Goal: Task Accomplishment & Management: Use online tool/utility

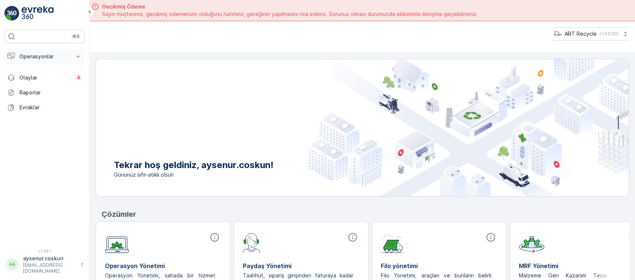
click at [72, 57] on button "Operasyonlar" at bounding box center [44, 56] width 80 height 15
click at [70, 81] on link "Planlama" at bounding box center [50, 79] width 69 height 10
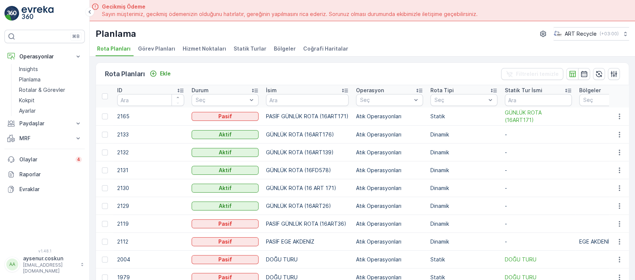
click at [215, 49] on span "Hizmet Noktaları" at bounding box center [205, 48] width 44 height 7
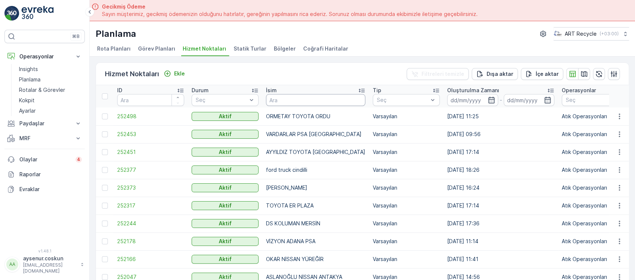
click at [290, 96] on input "text" at bounding box center [315, 100] width 99 height 12
type input "[PERSON_NAME]"
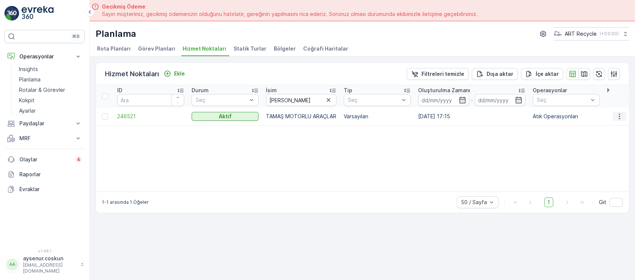
click at [619, 117] on icon "button" at bounding box center [618, 116] width 7 height 7
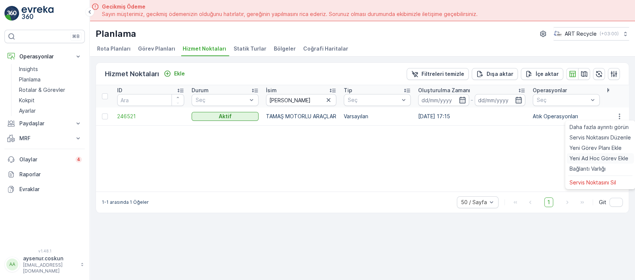
click at [610, 161] on span "Yeni Ad Hoc Görev Ekle" at bounding box center [598, 158] width 59 height 7
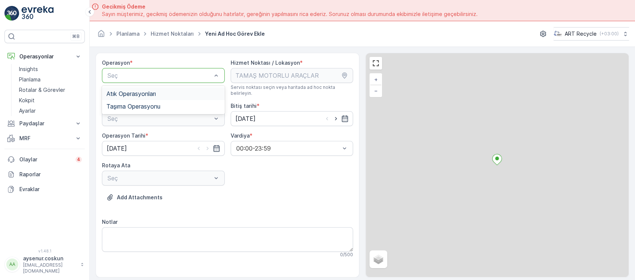
click at [155, 72] on div at bounding box center [160, 75] width 106 height 7
click at [156, 92] on span "Atık Operasyonları" at bounding box center [130, 93] width 49 height 7
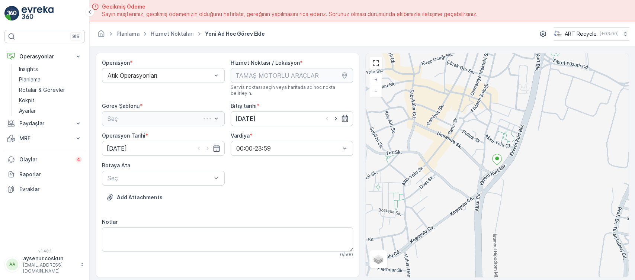
click at [155, 111] on div "Seç" at bounding box center [163, 118] width 123 height 15
click at [152, 120] on div "Operasyon * Atık Operasyonları Hizmet Noktası / Lokasyon * Servis noktası seçin…" at bounding box center [227, 161] width 251 height 205
click at [154, 115] on div at bounding box center [160, 118] width 106 height 7
click at [150, 134] on div "Atık Toplama" at bounding box center [163, 137] width 114 height 7
click at [150, 175] on div at bounding box center [160, 178] width 106 height 7
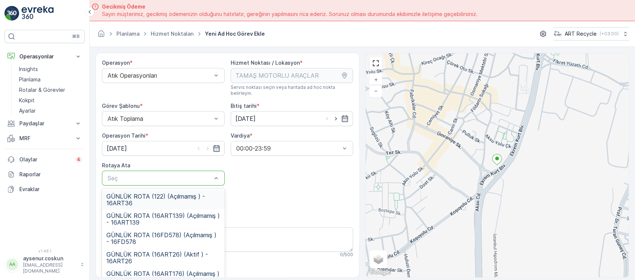
click at [199, 194] on span "GÜNLÜK ROTA (122) (Açılmamış ) - 16ART36" at bounding box center [163, 199] width 114 height 13
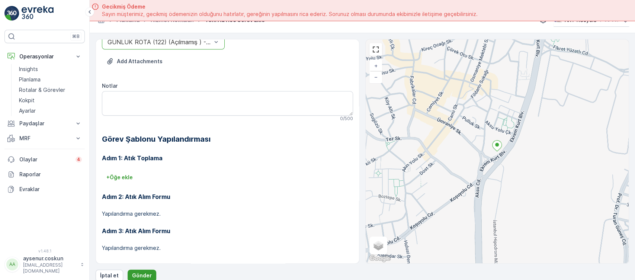
scroll to position [21, 0]
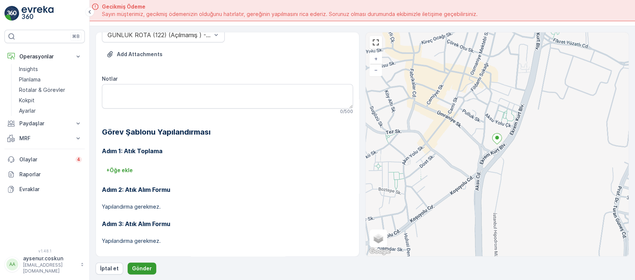
click at [144, 267] on p "Gönder" at bounding box center [142, 268] width 20 height 7
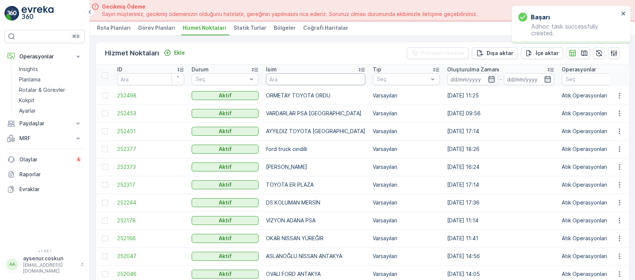
click at [286, 81] on input "text" at bounding box center [315, 79] width 99 height 12
type input "GENERAL"
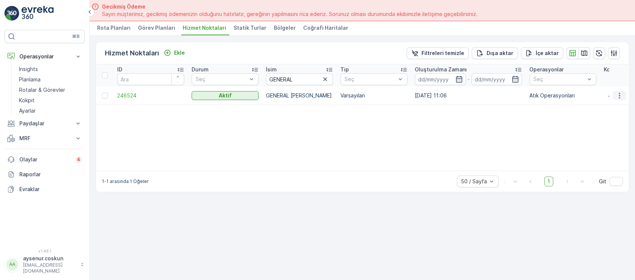
click at [619, 96] on icon "button" at bounding box center [618, 95] width 7 height 7
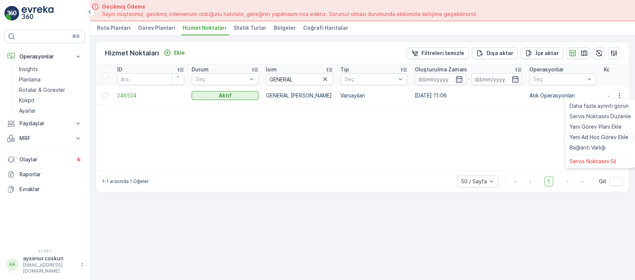
click at [586, 139] on span "Yeni Ad Hoc Görev Ekle" at bounding box center [598, 137] width 59 height 7
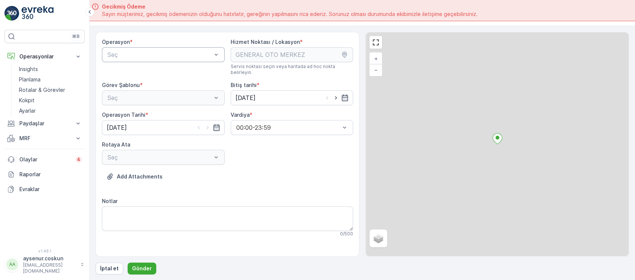
click at [143, 59] on div "Seç" at bounding box center [163, 54] width 123 height 15
click at [141, 70] on span "Atık Operasyonları" at bounding box center [130, 73] width 49 height 7
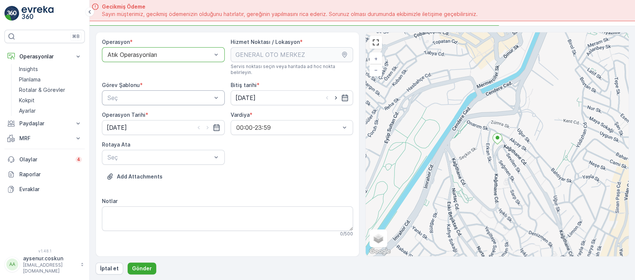
click at [136, 96] on div "Seç" at bounding box center [163, 97] width 123 height 15
click at [133, 154] on div at bounding box center [160, 157] width 106 height 7
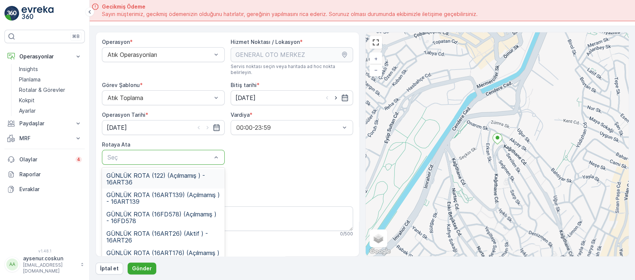
click at [139, 172] on span "GÜNLÜK ROTA (122) (Açılmamış ) - 16ART36" at bounding box center [163, 178] width 114 height 13
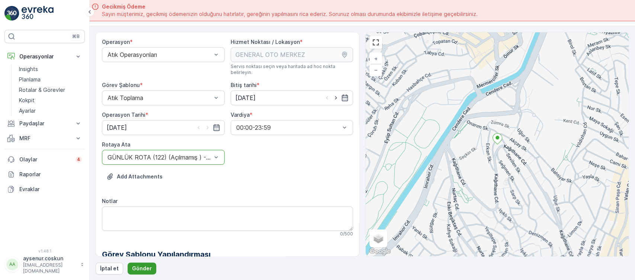
click at [136, 269] on p "Gönder" at bounding box center [142, 268] width 20 height 7
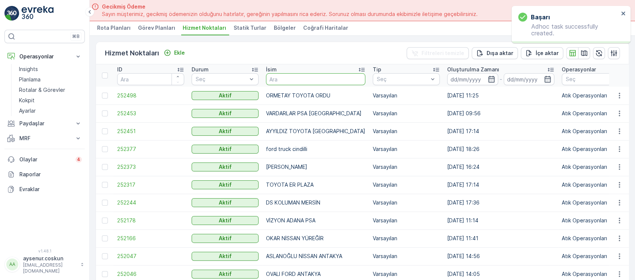
click at [333, 82] on input "text" at bounding box center [315, 79] width 99 height 12
type input "GELECEK"
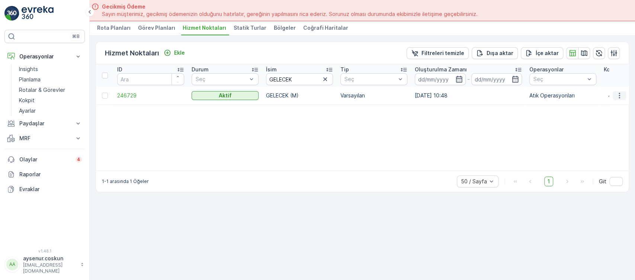
click at [620, 93] on icon "button" at bounding box center [618, 95] width 7 height 7
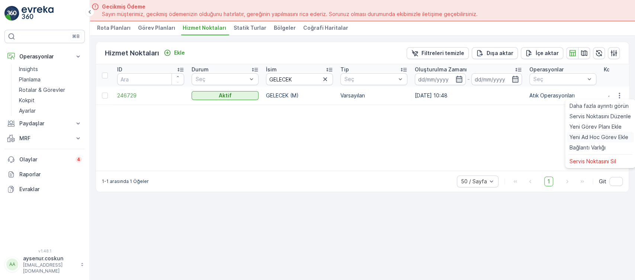
click at [590, 138] on span "Yeni Ad Hoc Görev Ekle" at bounding box center [598, 137] width 59 height 7
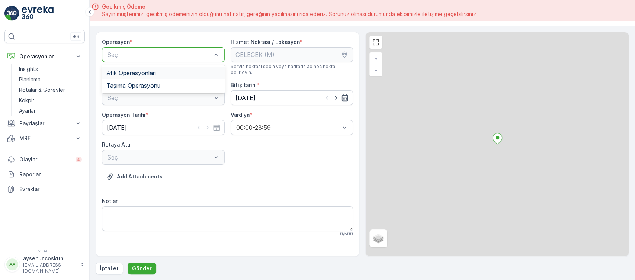
click at [149, 73] on span "Atık Operasyonları" at bounding box center [130, 73] width 49 height 7
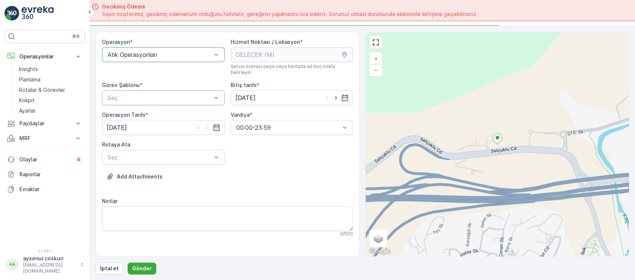
click at [147, 97] on div "Seç" at bounding box center [163, 97] width 123 height 15
click at [148, 113] on div "Atık Toplama" at bounding box center [163, 116] width 114 height 7
click at [143, 150] on div "Seç" at bounding box center [163, 157] width 123 height 15
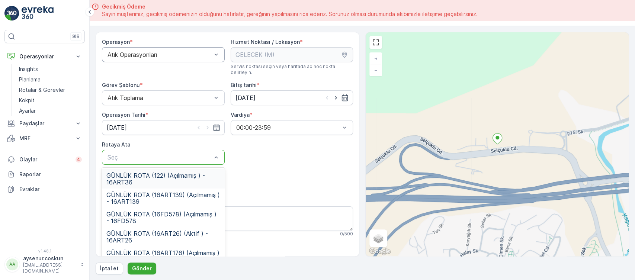
click at [144, 172] on span "GÜNLÜK ROTA (122) (Açılmamış ) - 16ART36" at bounding box center [163, 178] width 114 height 13
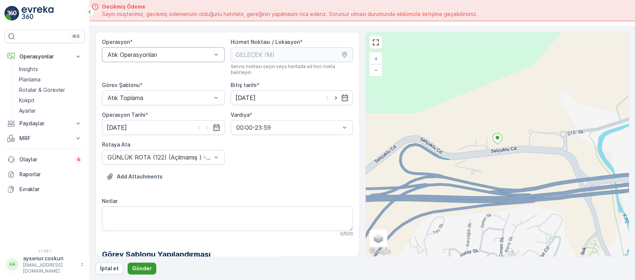
click at [140, 271] on p "Gönder" at bounding box center [142, 268] width 20 height 7
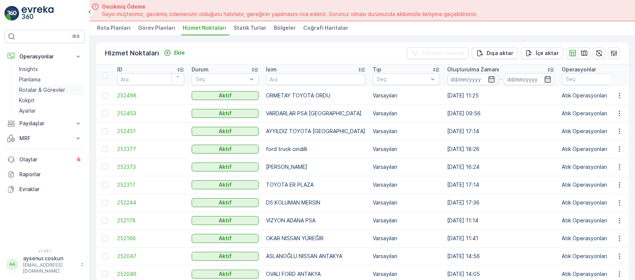
click at [65, 88] on link "Rotalar & Görevler" at bounding box center [50, 90] width 69 height 10
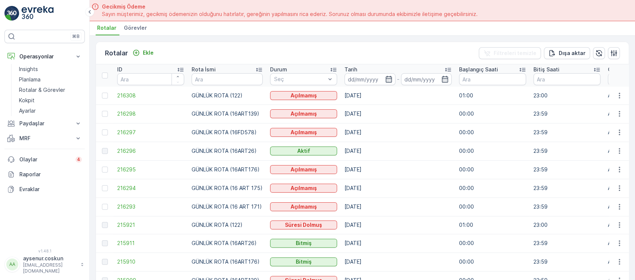
click at [126, 102] on td "216308" at bounding box center [150, 96] width 74 height 18
click at [131, 96] on span "216308" at bounding box center [150, 95] width 67 height 7
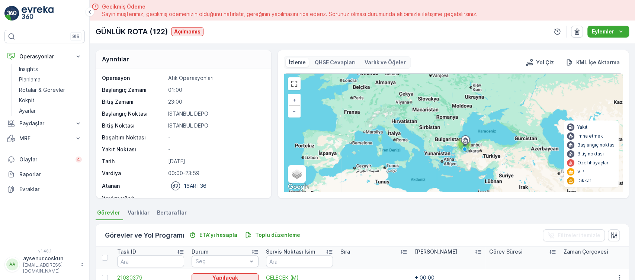
click at [40, 10] on img at bounding box center [38, 13] width 32 height 15
